Goal: Information Seeking & Learning: Learn about a topic

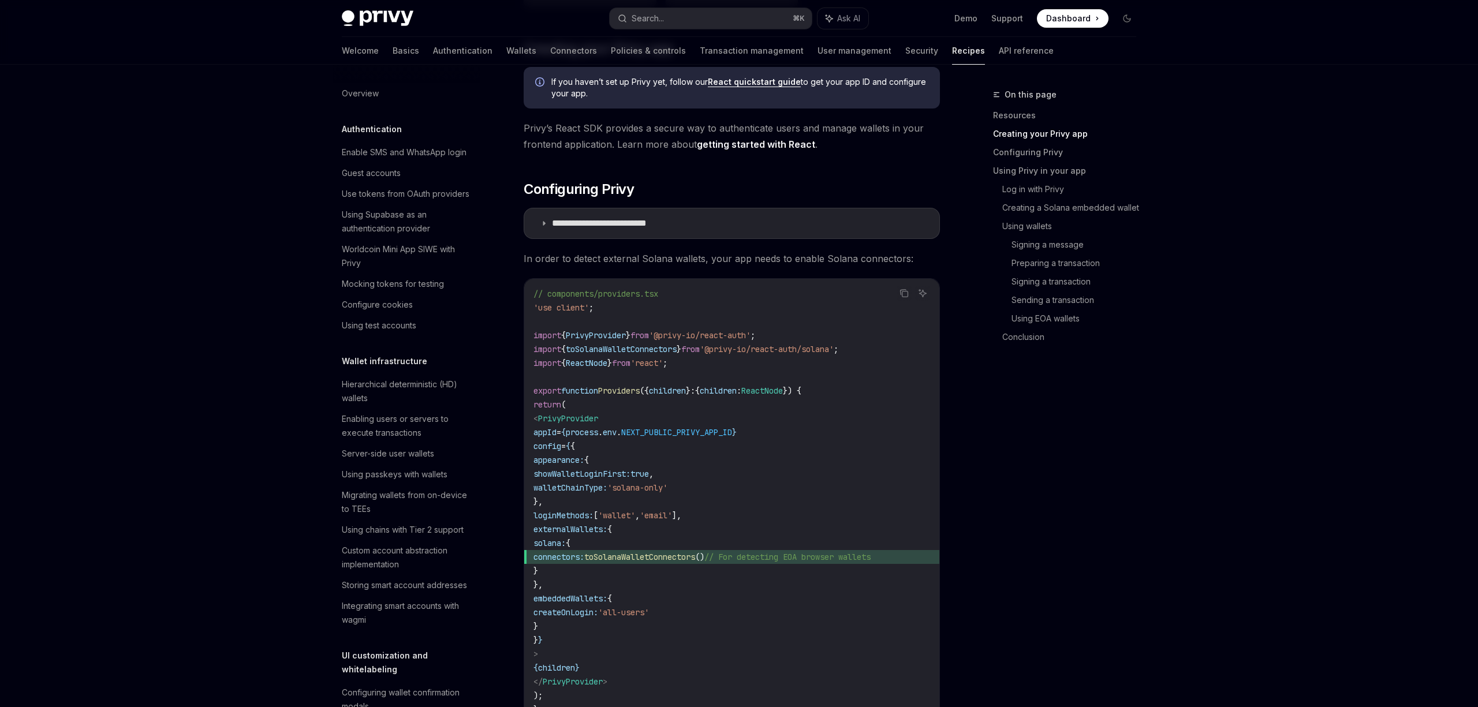
scroll to position [1377, 0]
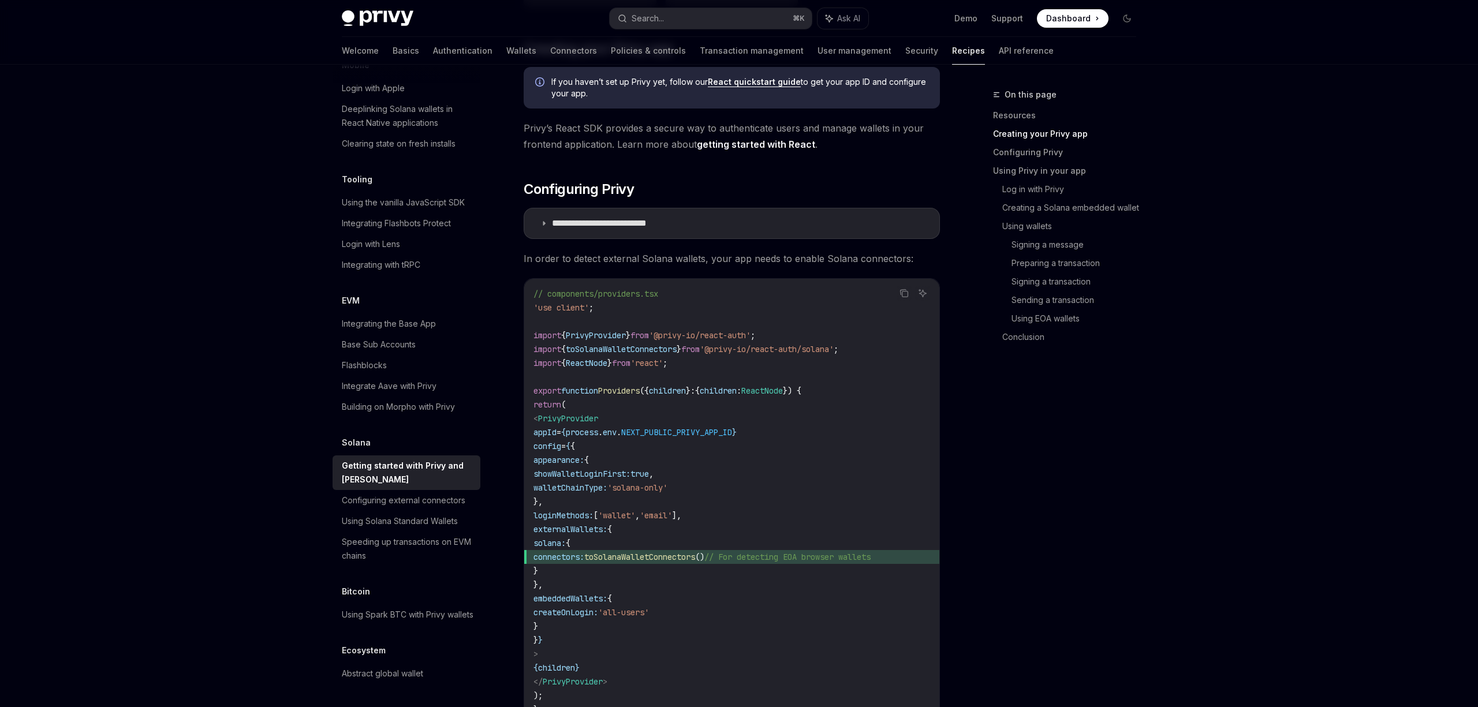
drag, startPoint x: 740, startPoint y: 484, endPoint x: 633, endPoint y: 483, distance: 106.8
click at [633, 483] on code "// components/providers.tsx 'use client' ; import { PrivyProvider } from '@priv…" at bounding box center [731, 502] width 397 height 430
click at [600, 498] on code "// components/providers.tsx 'use client' ; import { PrivyProvider } from '@priv…" at bounding box center [731, 502] width 397 height 430
drag, startPoint x: 726, startPoint y: 486, endPoint x: 583, endPoint y: 487, distance: 143.8
click at [583, 487] on span "walletChainType: 'solana-only'" at bounding box center [600, 488] width 134 height 10
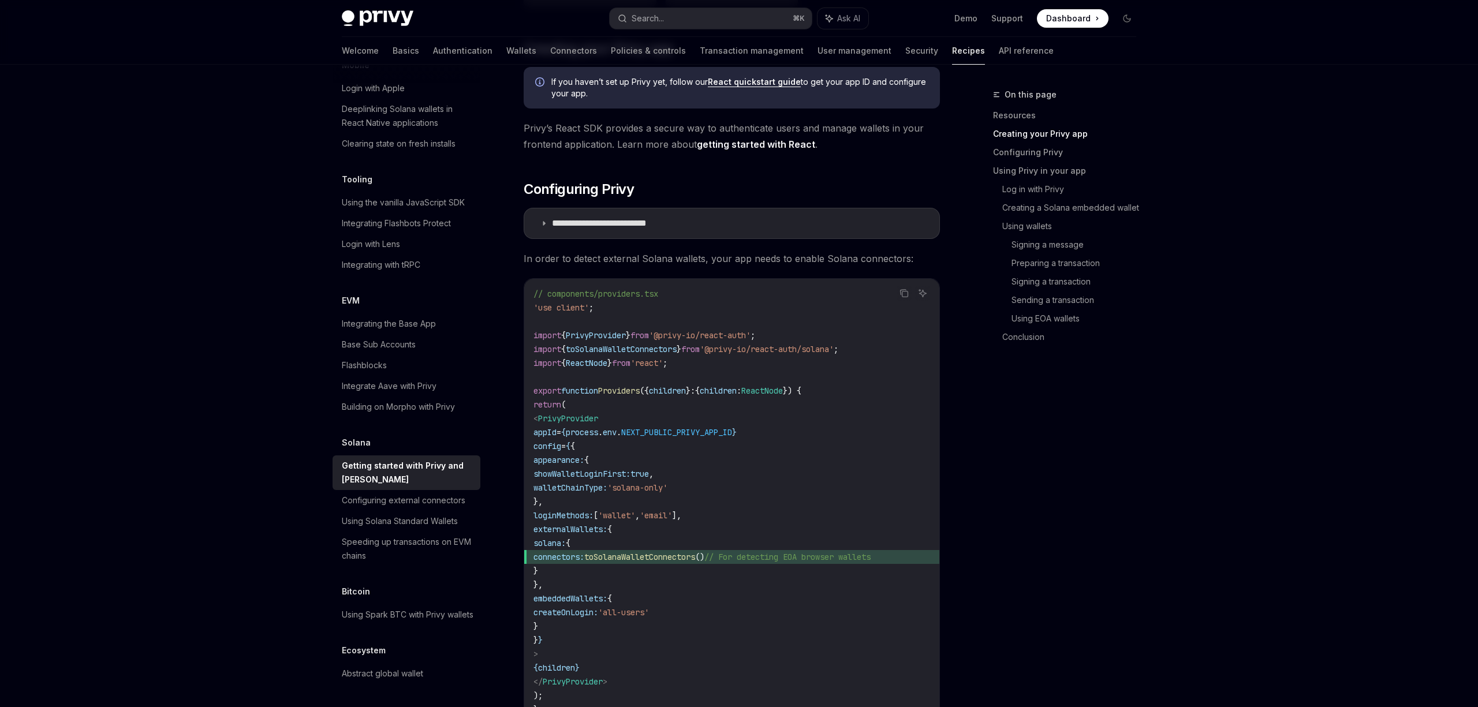
copy span "walletChainType: 'solana-only'"
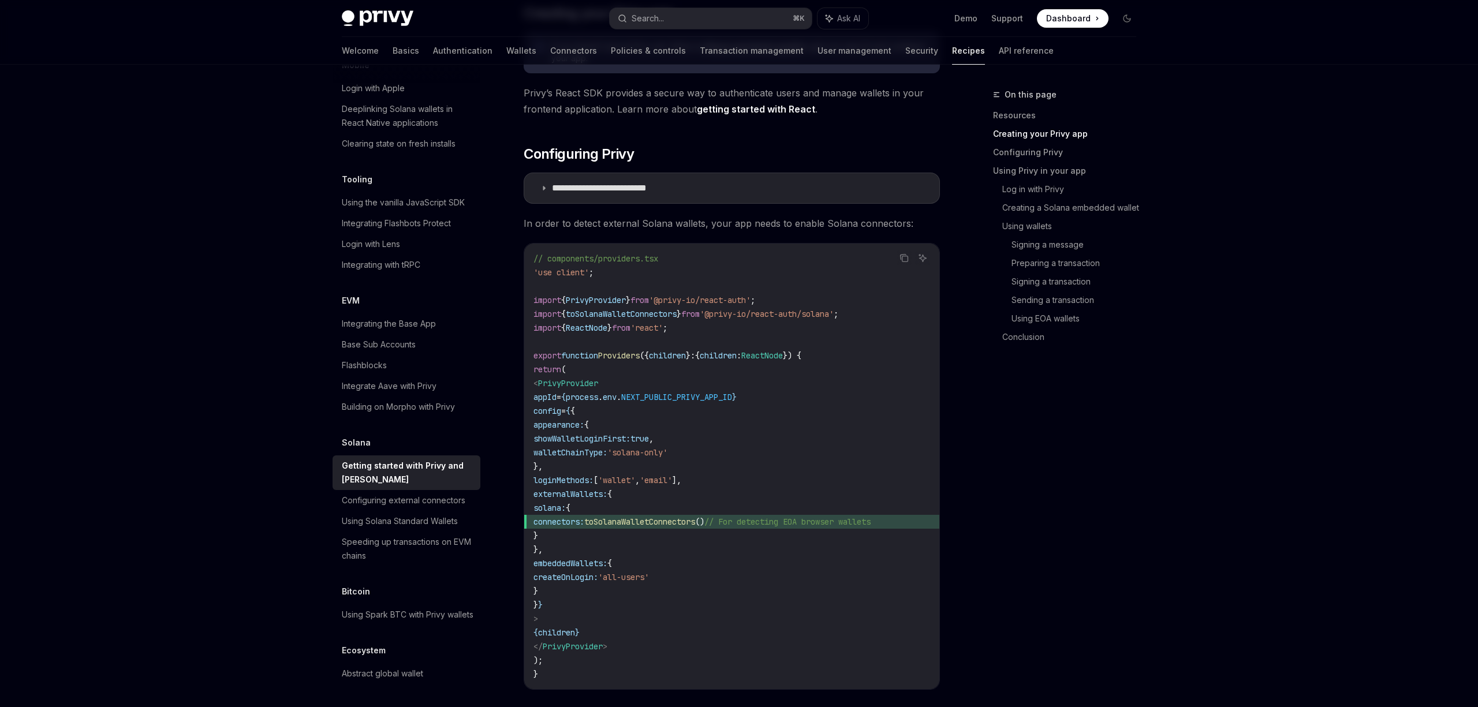
scroll to position [432, 0]
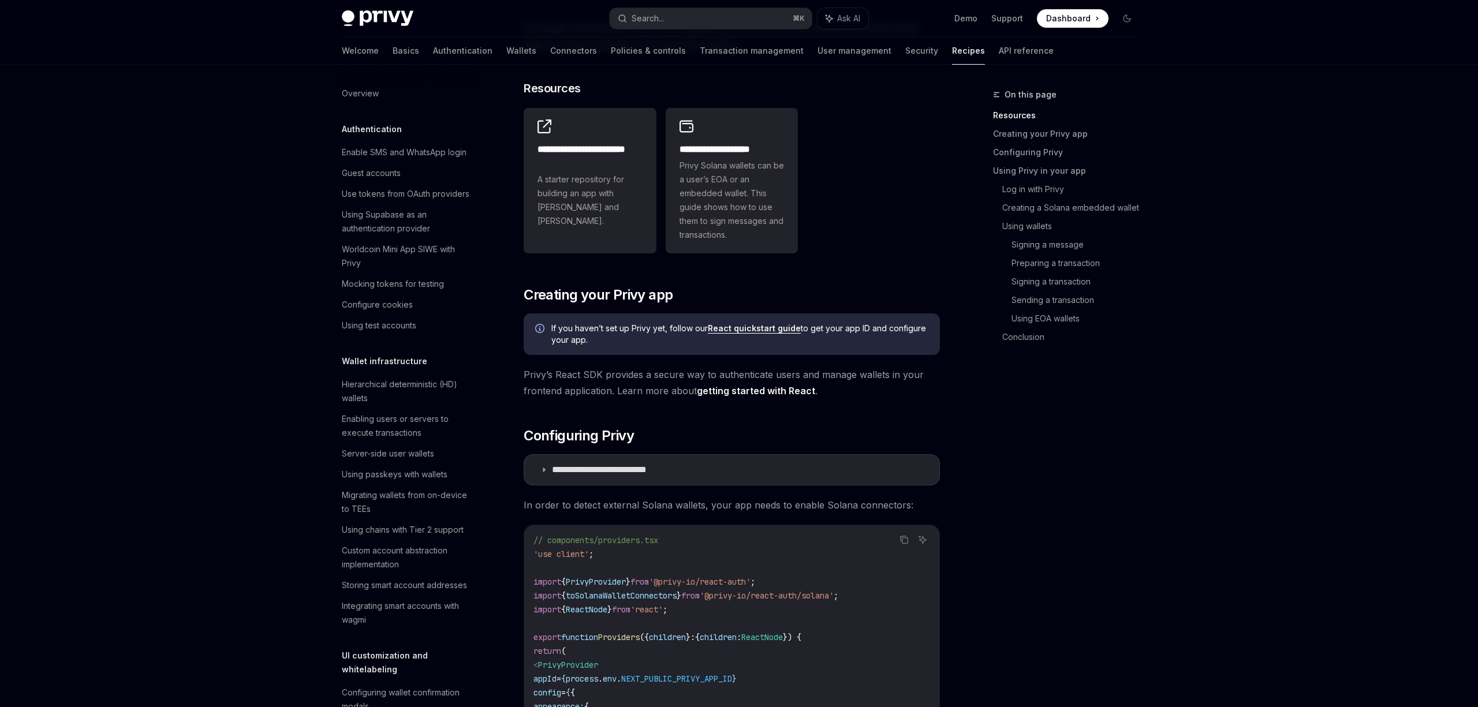
scroll to position [1377, 0]
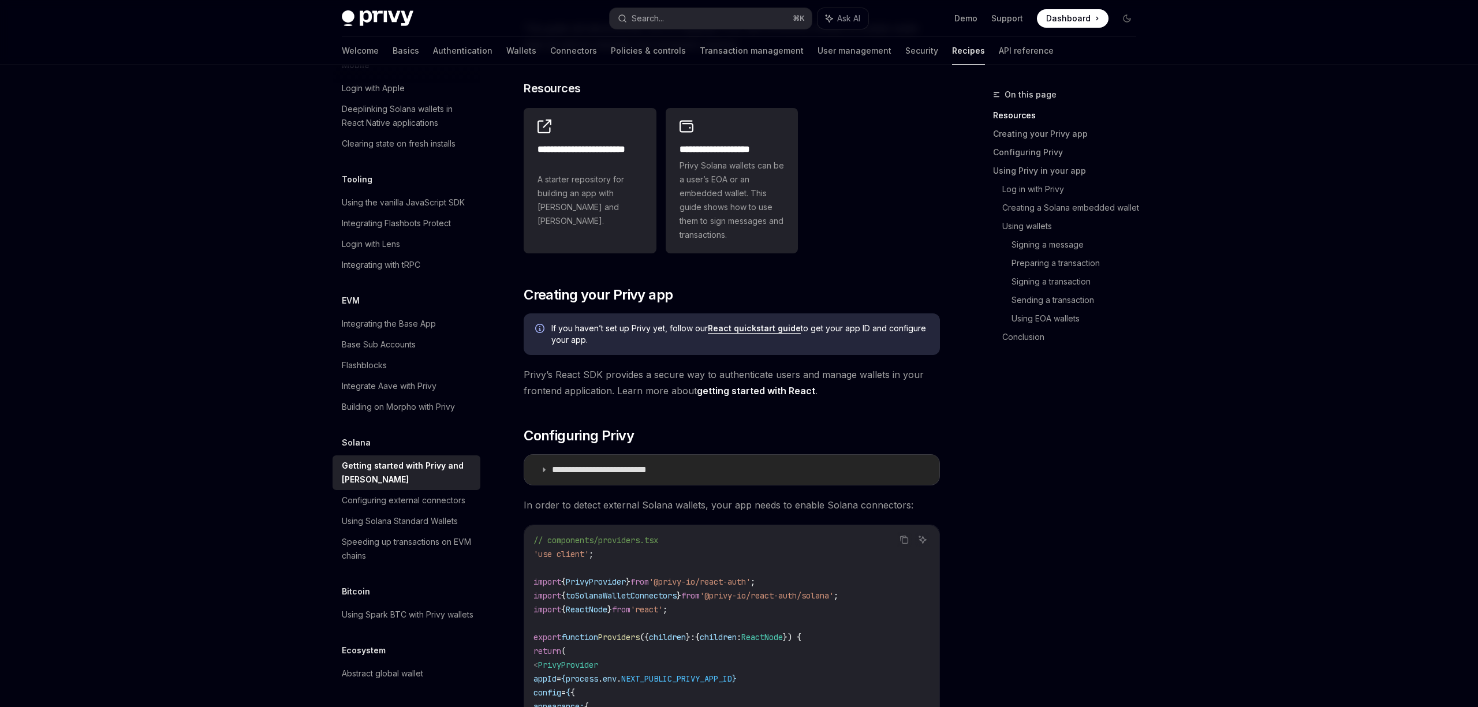
click at [576, 460] on summary "**********" at bounding box center [731, 470] width 415 height 30
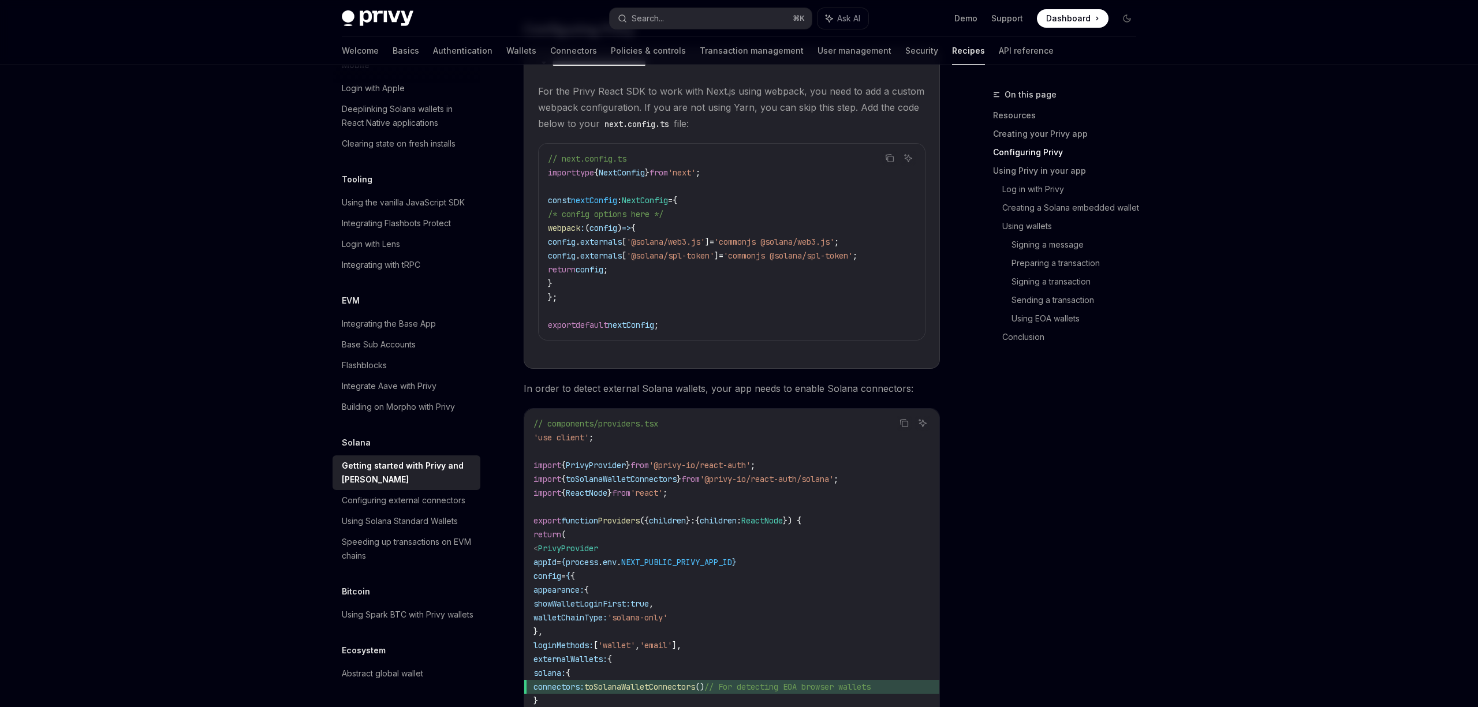
scroll to position [559, 0]
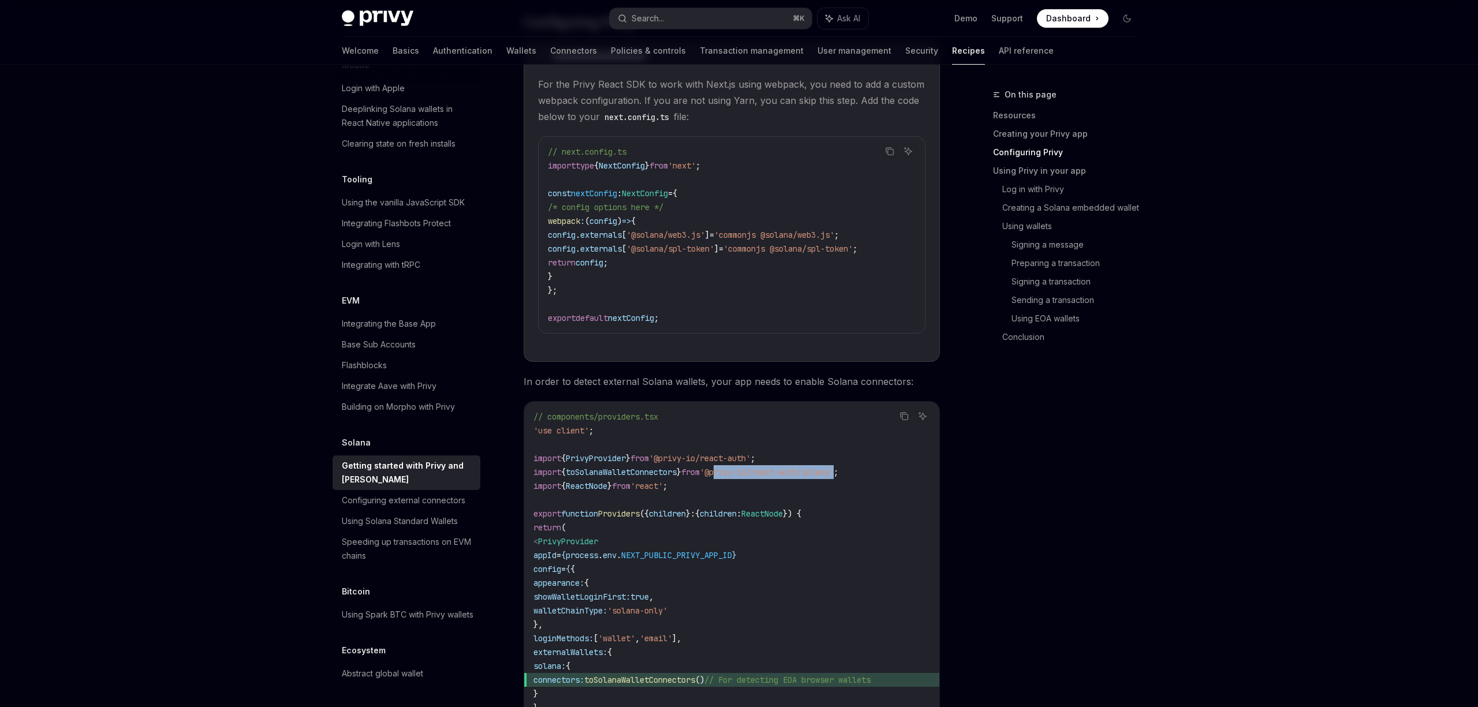
drag, startPoint x: 858, startPoint y: 472, endPoint x: 730, endPoint y: 473, distance: 127.6
click at [730, 473] on span "'@privy-io/react-auth/solana'" at bounding box center [767, 472] width 134 height 10
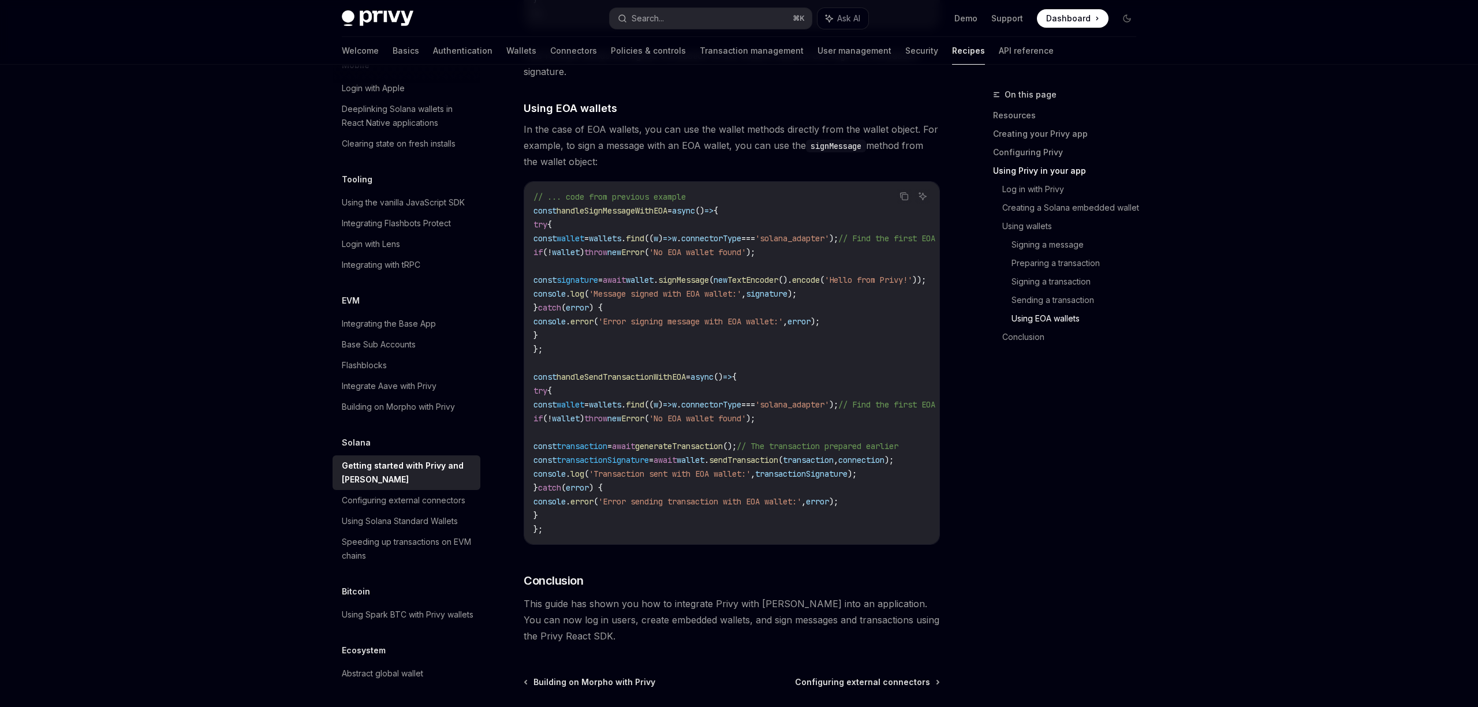
scroll to position [4129, 0]
